Goal: Information Seeking & Learning: Learn about a topic

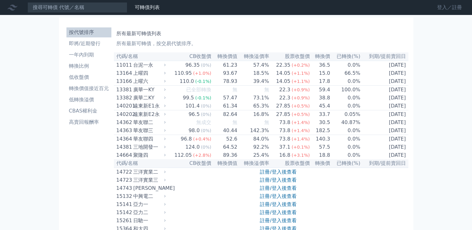
click at [443, 9] on link "登入／註冊" at bounding box center [449, 7] width 35 height 10
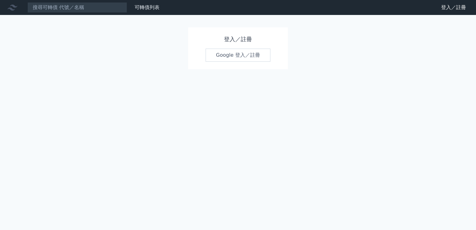
click at [235, 52] on link "Google 登入／註冊" at bounding box center [238, 55] width 65 height 13
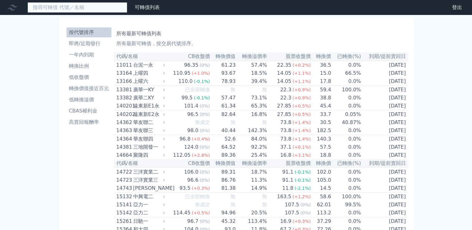
click at [76, 7] on input at bounding box center [77, 7] width 100 height 11
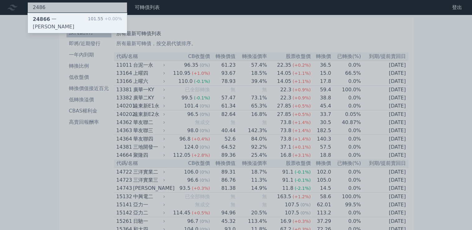
type input "2486"
click at [64, 21] on div "24866 一詮六 101.55 +0.00%" at bounding box center [77, 23] width 99 height 20
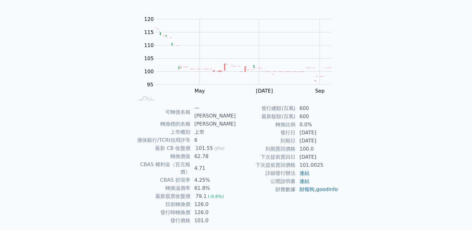
scroll to position [52, 0]
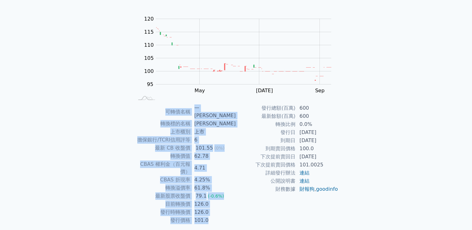
drag, startPoint x: 471, startPoint y: 102, endPoint x: 468, endPoint y: 39, distance: 62.4
click at [468, 40] on div "可轉債列表 財務數據 可轉債列表 財務數據 登出 登出 可轉債列表 › 24866 一詮六 24866 一詮六 可轉債詳細資訊 Zoom Out 100 85…" at bounding box center [236, 100] width 472 height 304
drag, startPoint x: 468, startPoint y: 39, endPoint x: 415, endPoint y: 48, distance: 53.4
click at [413, 49] on div "可轉債列表 財務數據 可轉債列表 財務數據 登出 登出 可轉債列表 › 24866 一詮六 24866 一詮六 可轉債詳細資訊 Zoom Out 100 85…" at bounding box center [236, 100] width 472 height 304
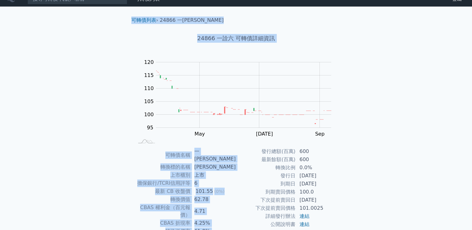
scroll to position [0, 0]
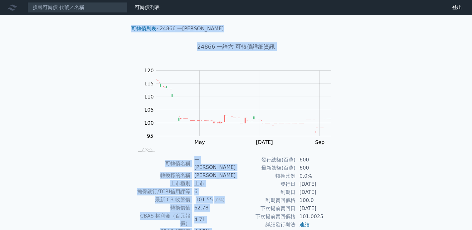
click at [378, 73] on div "可轉債列表 財務數據 可轉債列表 財務數據 登出 登出 可轉債列表 › 24866 一詮六 24866 一詮六 可轉債詳細資訊 Zoom Out 100 85…" at bounding box center [236, 152] width 472 height 304
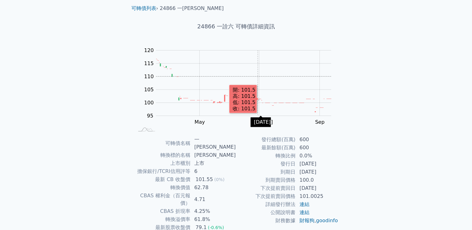
scroll to position [31, 0]
